Goal: Task Accomplishment & Management: Use online tool/utility

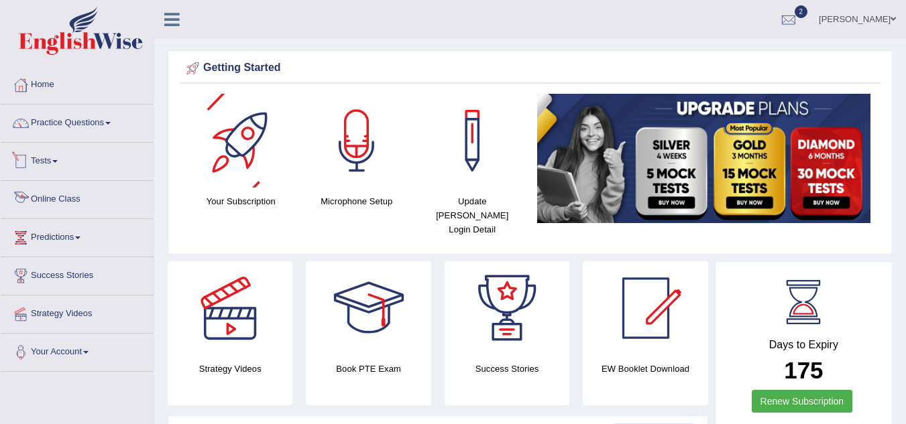
click at [48, 201] on link "Online Class" at bounding box center [77, 198] width 153 height 34
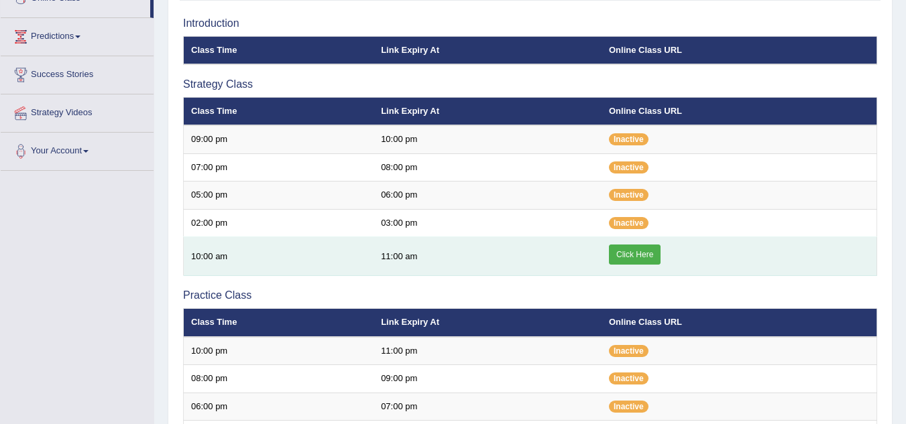
click at [625, 257] on link "Click Here" at bounding box center [635, 255] width 52 height 20
click at [634, 256] on link "Click Here" at bounding box center [635, 255] width 52 height 20
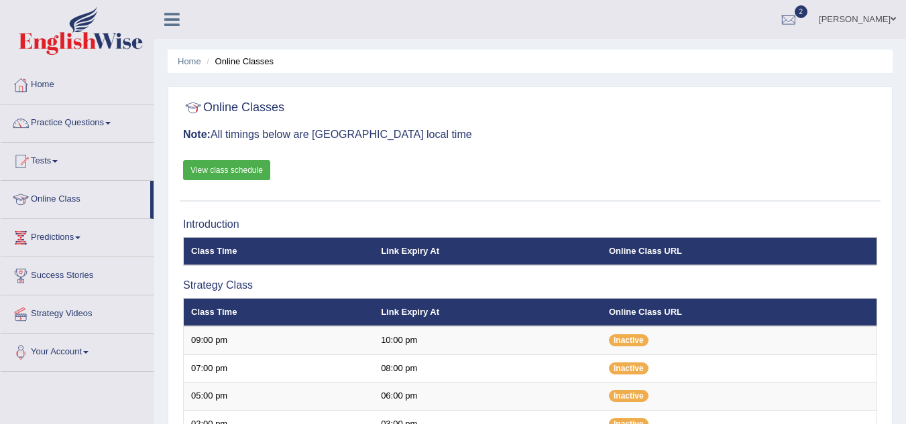
scroll to position [67, 0]
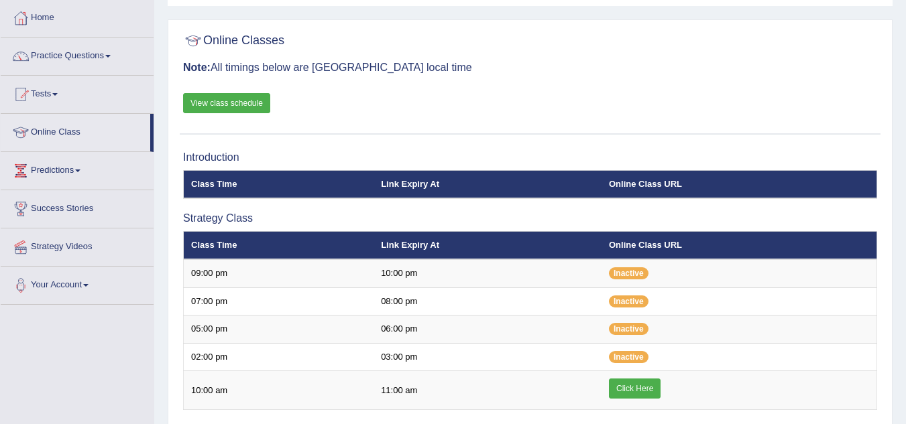
click at [253, 101] on link "View class schedule" at bounding box center [226, 103] width 87 height 20
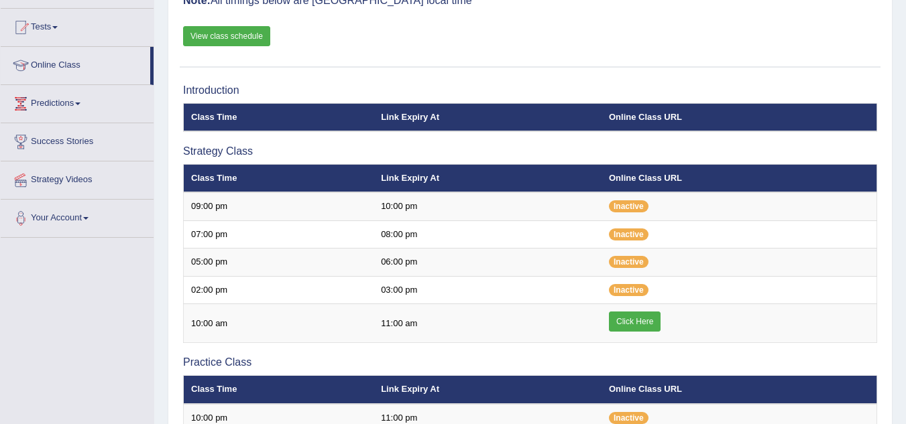
scroll to position [67, 0]
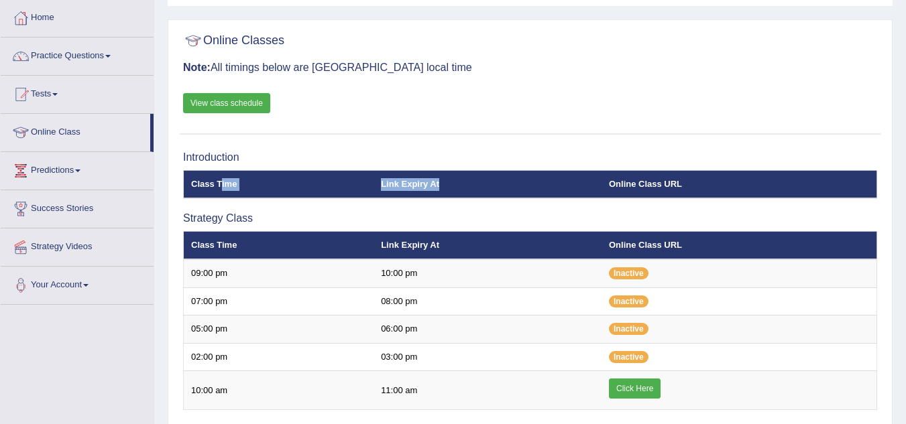
drag, startPoint x: 273, startPoint y: 170, endPoint x: 461, endPoint y: 192, distance: 189.1
click at [461, 191] on tr "Class Time Link Expiry At Online Class URL" at bounding box center [530, 184] width 693 height 28
drag, startPoint x: 218, startPoint y: 217, endPoint x: 306, endPoint y: 219, distance: 87.9
click at [306, 219] on h3 "Strategy Class" at bounding box center [530, 219] width 694 height 12
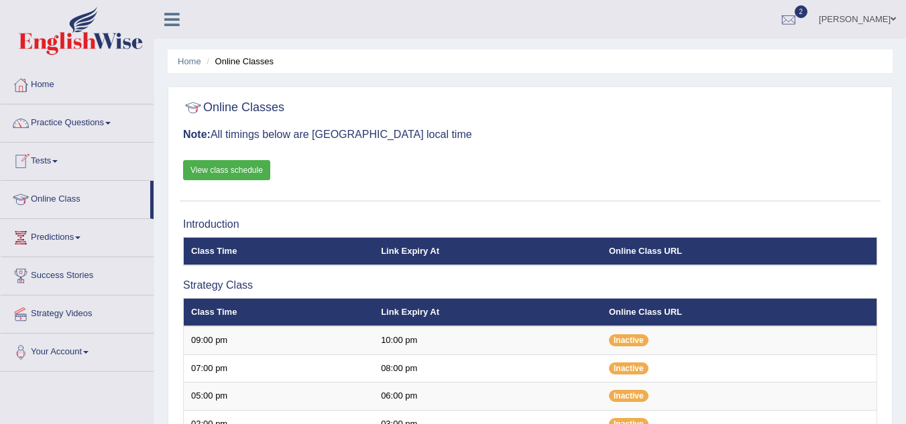
click at [58, 160] on span at bounding box center [54, 161] width 5 height 3
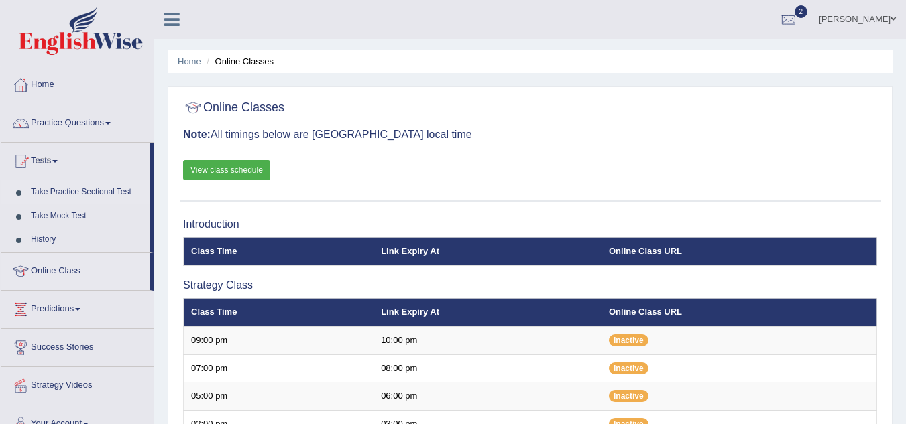
click at [109, 192] on link "Take Practice Sectional Test" at bounding box center [87, 192] width 125 height 24
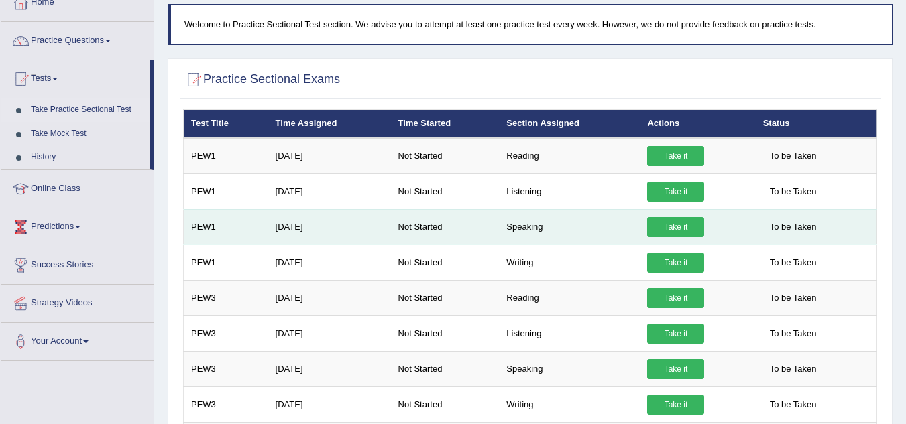
scroll to position [134, 0]
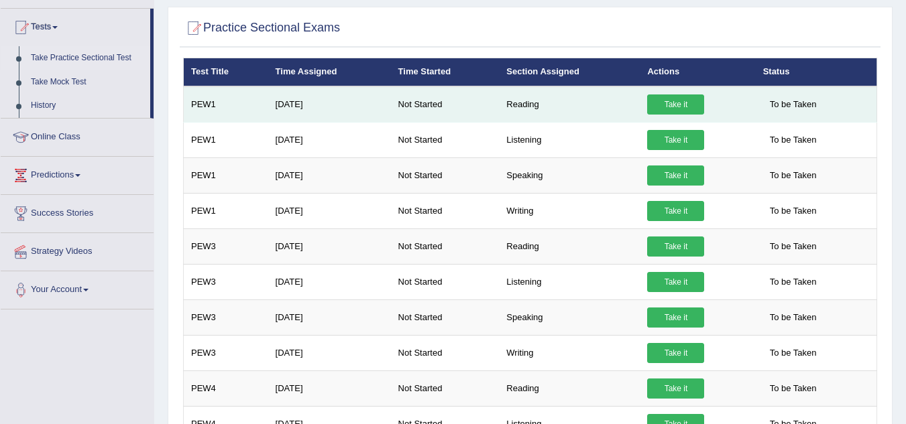
click at [680, 107] on link "Take it" at bounding box center [675, 105] width 57 height 20
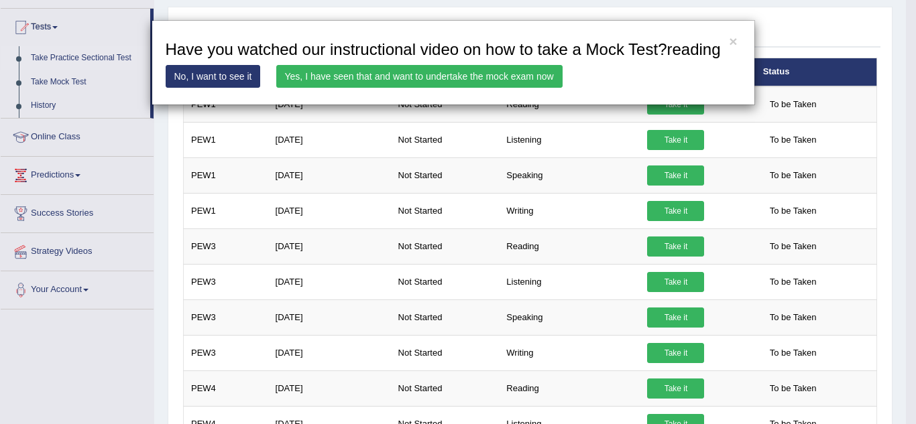
click at [196, 73] on link "No, I want to see it" at bounding box center [213, 76] width 95 height 23
